Goal: Transaction & Acquisition: Purchase product/service

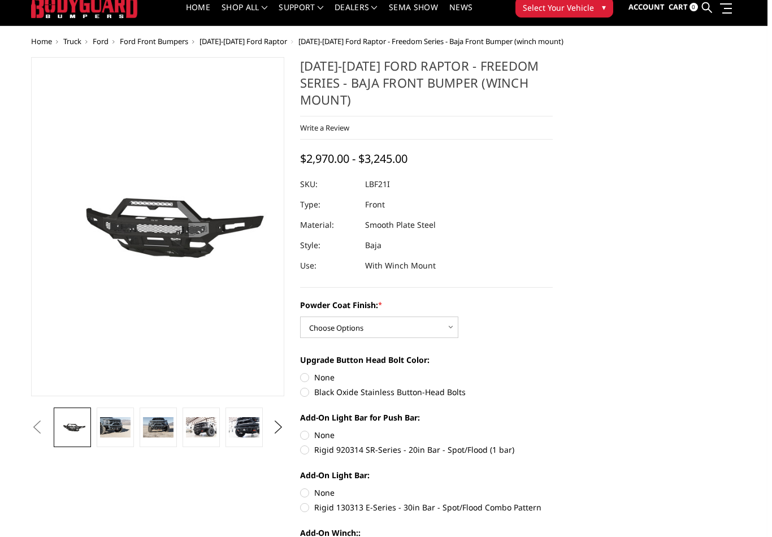
scroll to position [55, 0]
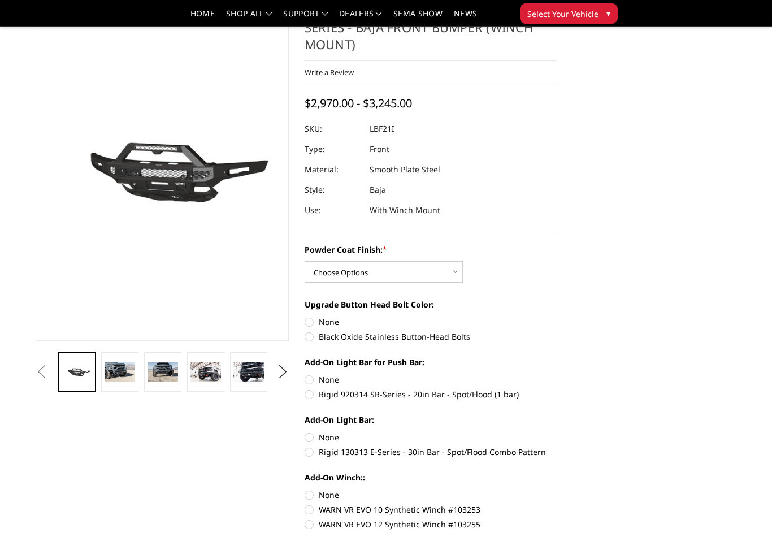
click at [127, 375] on img at bounding box center [120, 372] width 31 height 20
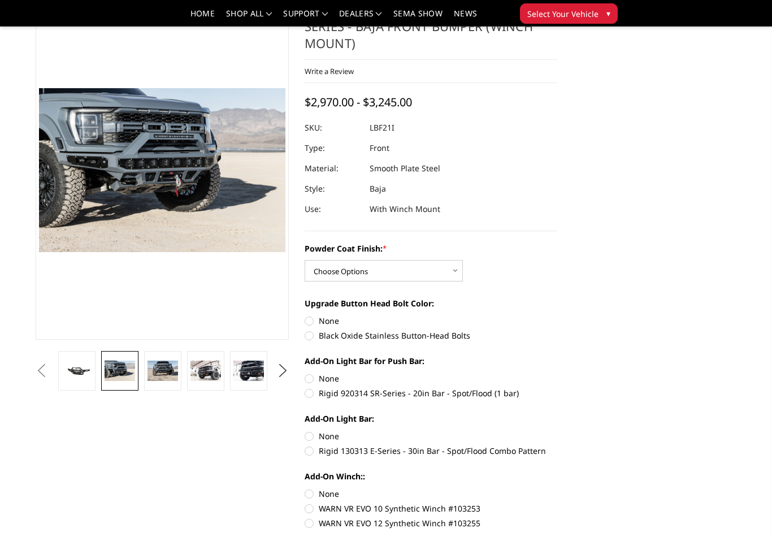
scroll to position [62, 0]
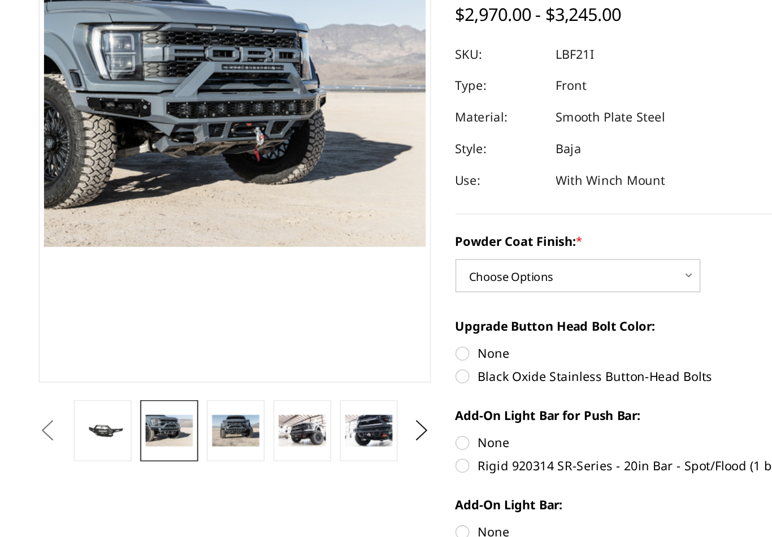
click at [154, 356] on img at bounding box center [163, 366] width 31 height 20
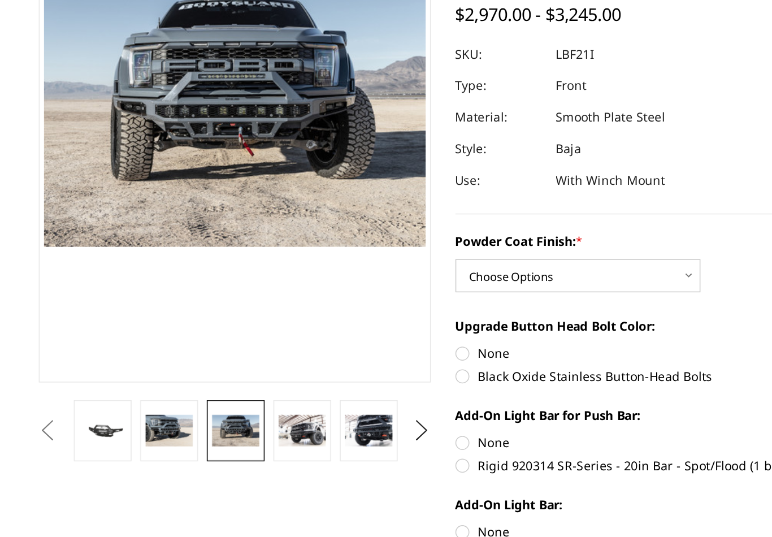
click at [191, 356] on img at bounding box center [206, 366] width 31 height 20
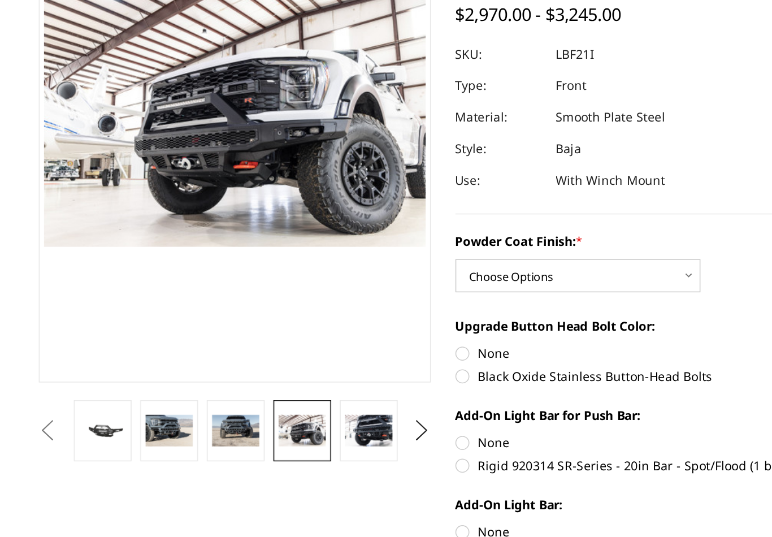
click at [233, 356] on img at bounding box center [248, 366] width 31 height 20
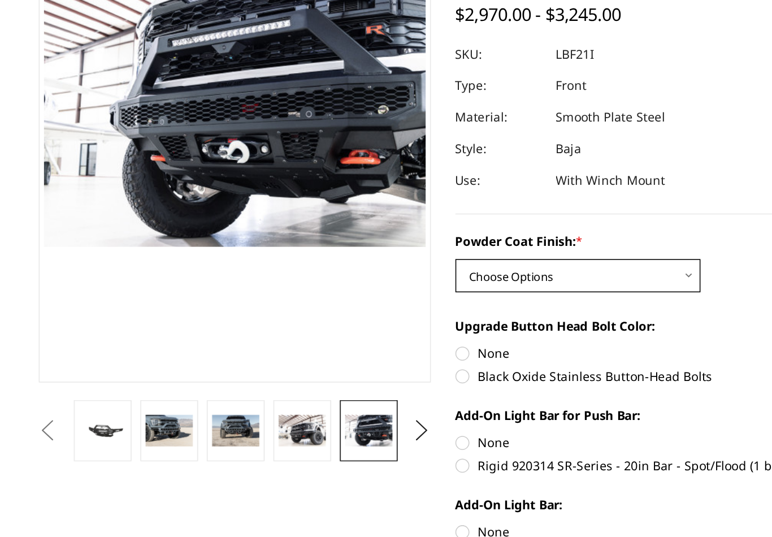
click at [445, 255] on select "Choose Options Bare Metal Texture Black Powder Coat" at bounding box center [384, 265] width 158 height 21
click at [443, 255] on select "Choose Options Bare Metal Texture Black Powder Coat" at bounding box center [384, 265] width 158 height 21
select select "2766"
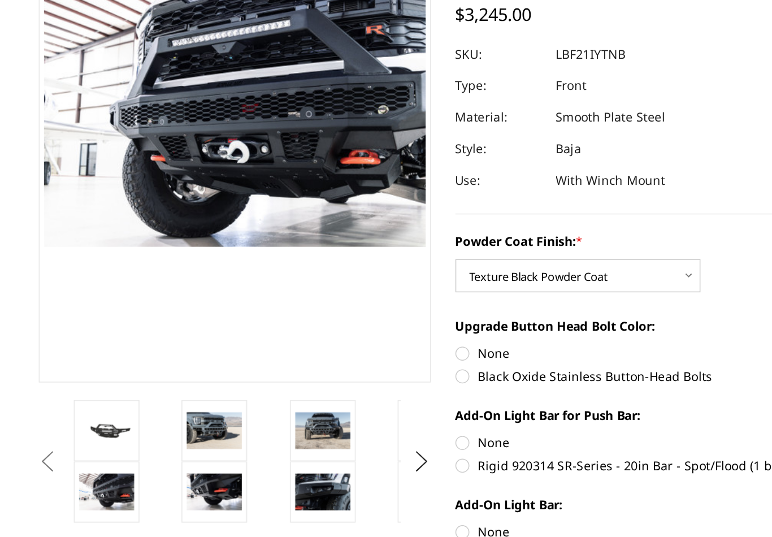
click at [305, 324] on label "Black Oxide Stainless Button-Head Bolts" at bounding box center [431, 330] width 253 height 12
click at [557, 310] on input "Black Oxide Stainless Button-Head Bolts" at bounding box center [557, 310] width 1 height 1
radio input "true"
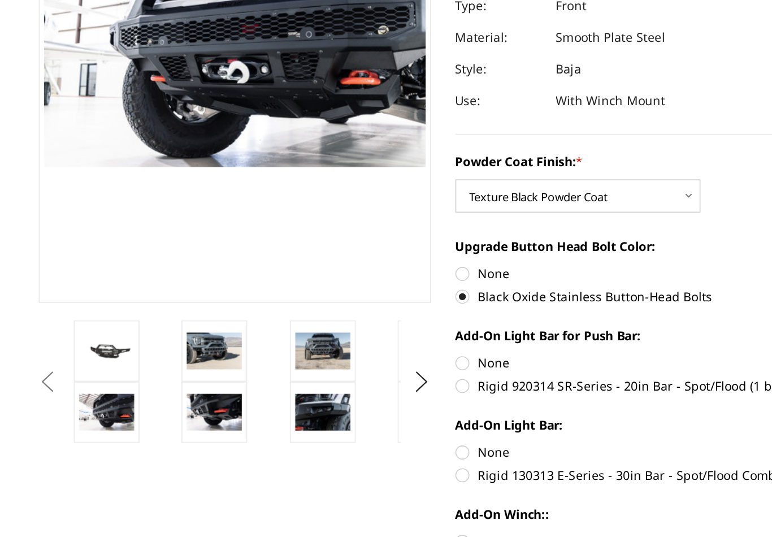
click at [305, 382] on label "Rigid 920314 SR-Series - 20in Bar - Spot/Flood (1 bar)" at bounding box center [431, 388] width 253 height 12
click at [557, 367] on input "Rigid 920314 SR-Series - 20in Bar - Spot/Flood (1 bar)" at bounding box center [557, 367] width 1 height 1
radio input "true"
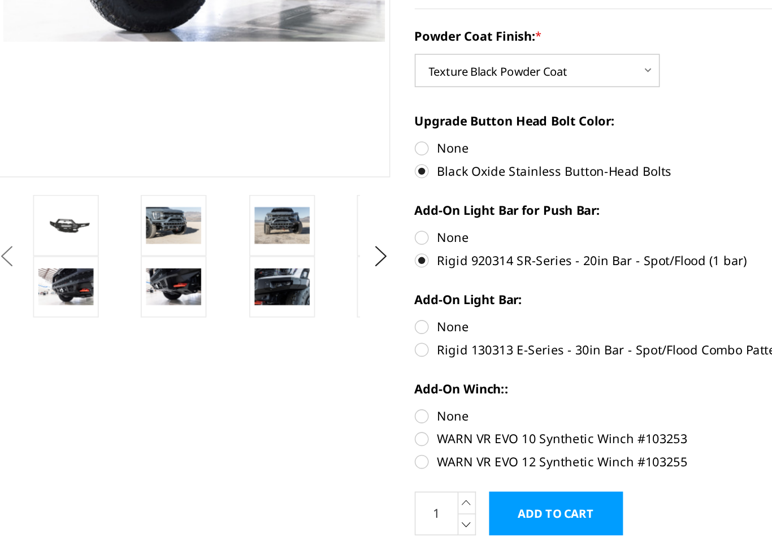
scroll to position [103, 0]
click at [131, 352] on img at bounding box center [149, 364] width 36 height 24
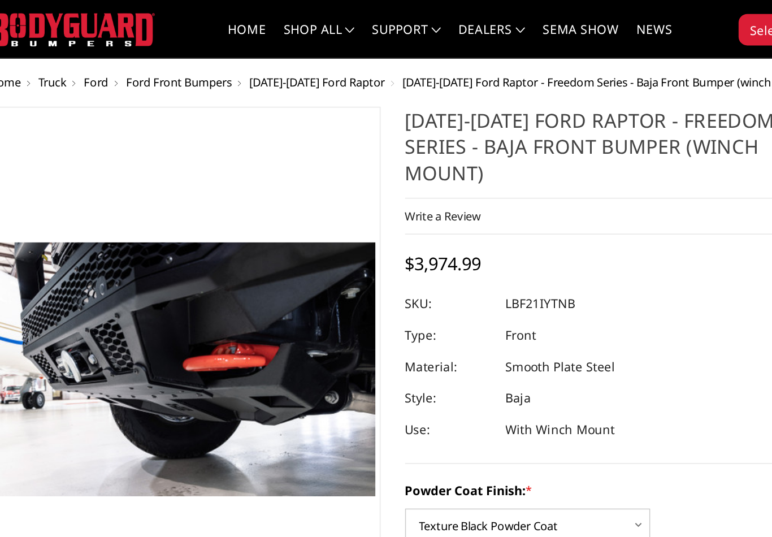
scroll to position [0, 0]
